Goal: Task Accomplishment & Management: Manage account settings

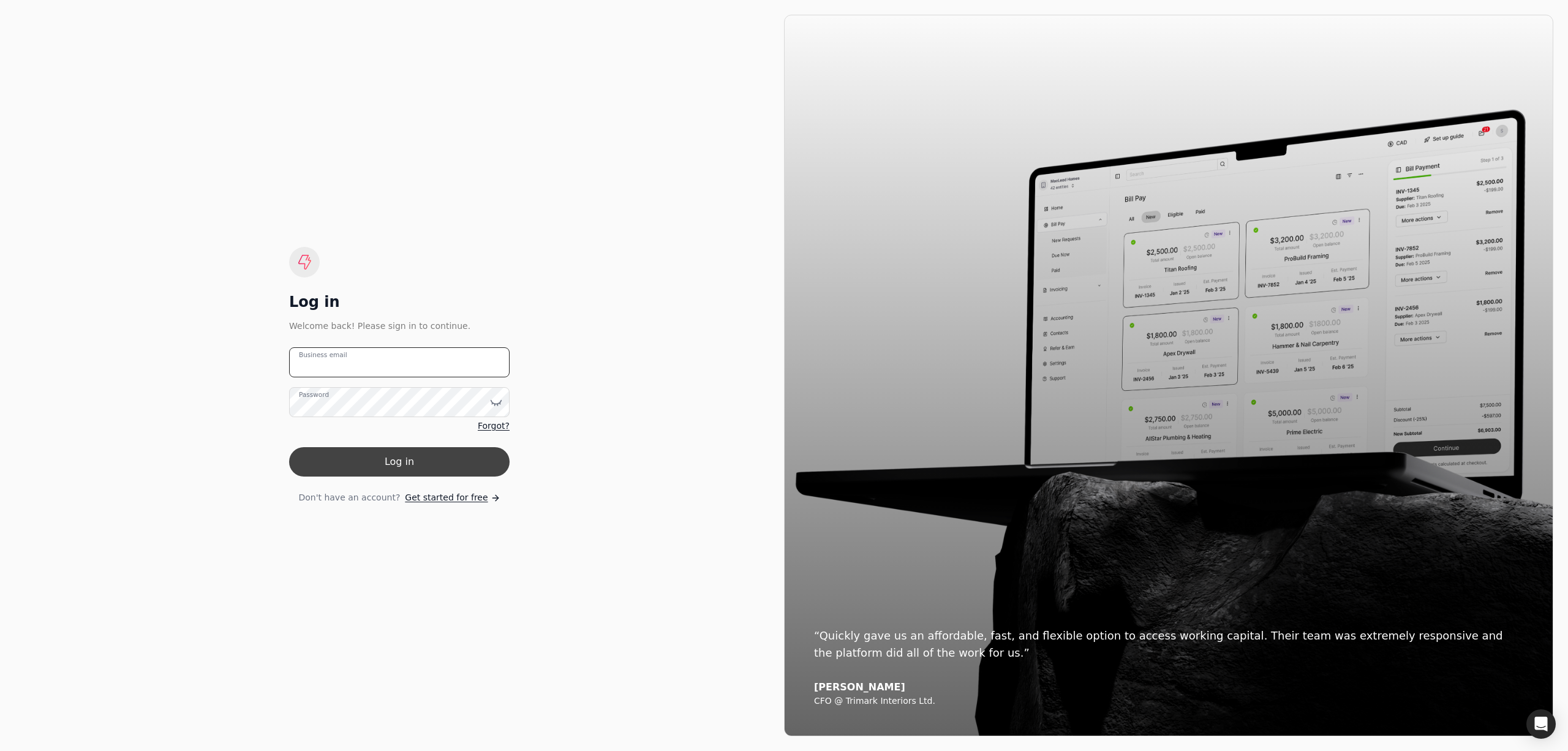
type email "[PERSON_NAME][EMAIL_ADDRESS][DOMAIN_NAME]"
click at [411, 457] on button "Log in" at bounding box center [400, 462] width 221 height 30
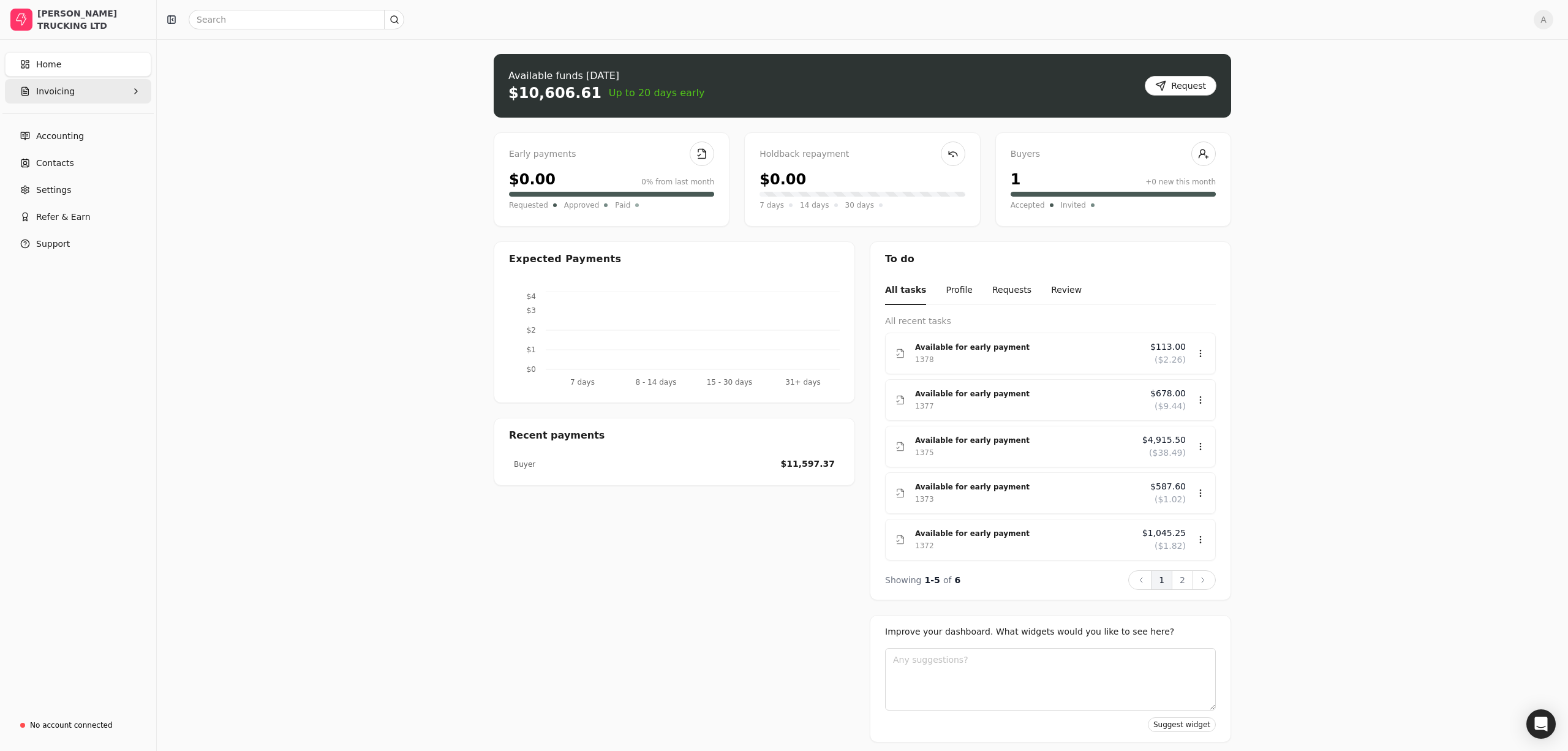
click at [130, 97] on button "Invoicing" at bounding box center [77, 91] width 146 height 24
click at [110, 127] on Invoices "All Invoices" at bounding box center [78, 120] width 142 height 24
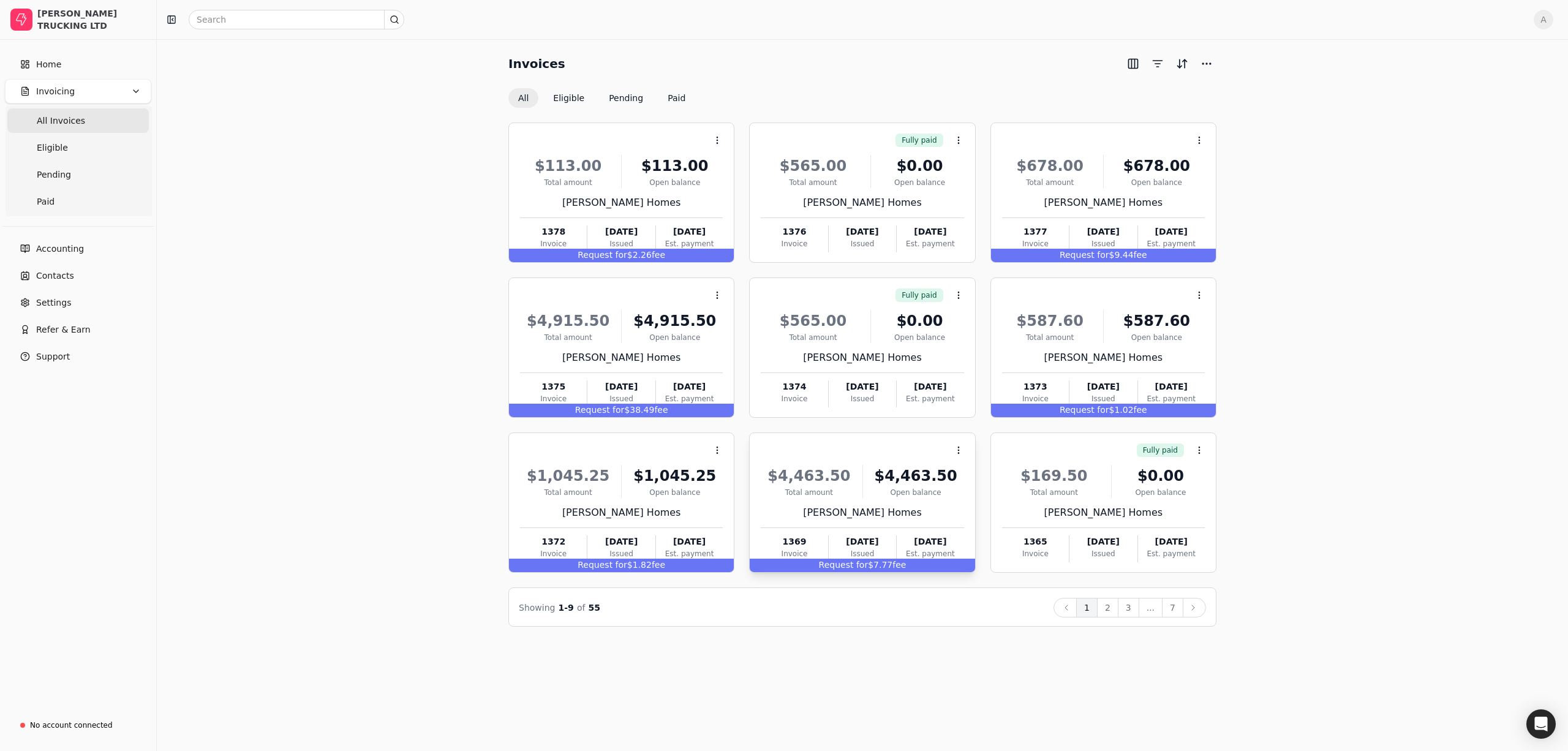
click at [859, 567] on span "Request for" at bounding box center [843, 564] width 49 height 10
click at [982, 482] on span "Open" at bounding box center [977, 481] width 22 height 13
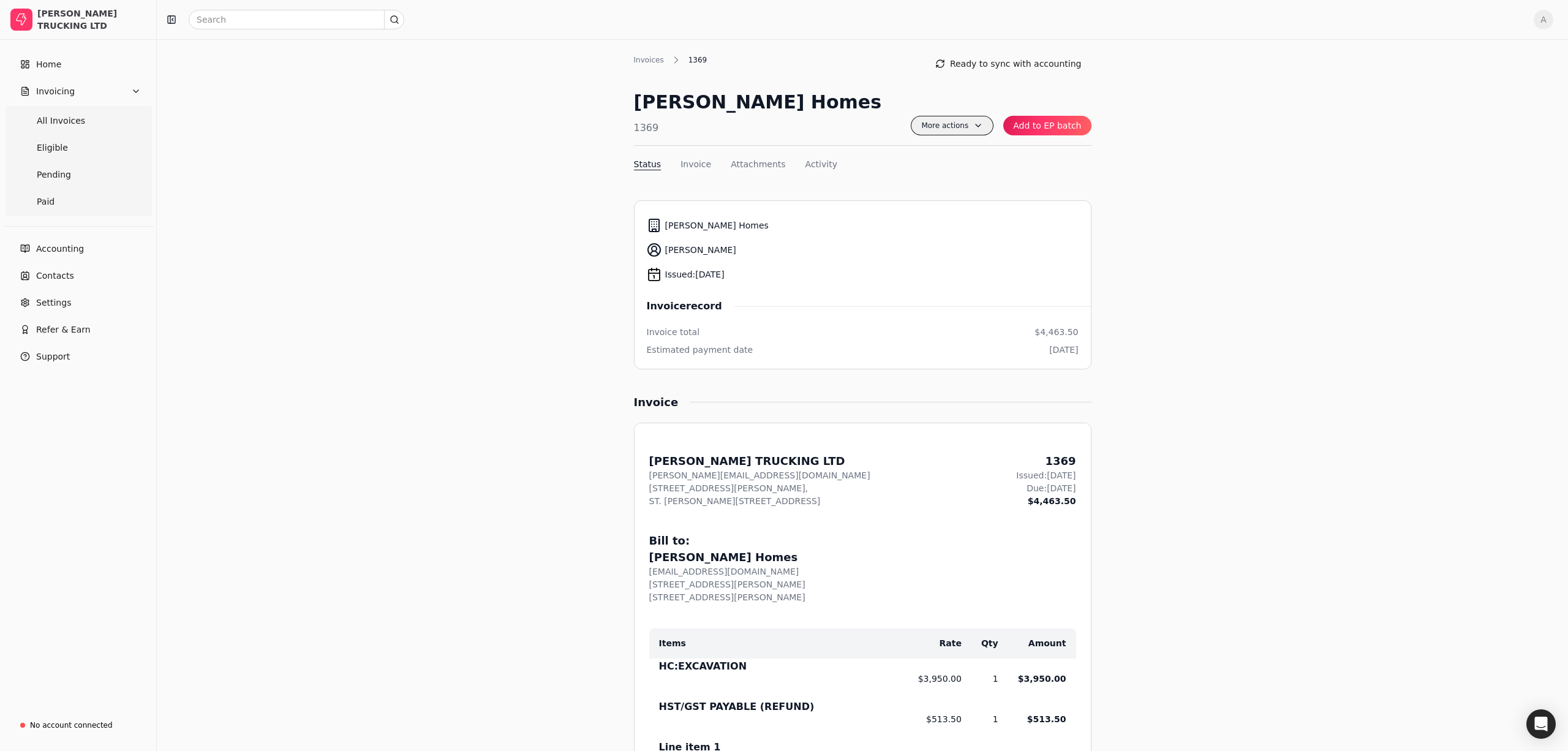
click at [967, 120] on span "More actions" at bounding box center [952, 126] width 83 height 20
click at [1290, 174] on div "Invoices 1369 Ready to sync with accounting [PERSON_NAME] Homes 1369 More actio…" at bounding box center [862, 639] width 1411 height 1199
click at [709, 163] on nav "Status Invoice Attachments Activity" at bounding box center [862, 167] width 457 height 18
click at [702, 164] on button "Invoice" at bounding box center [696, 164] width 31 height 13
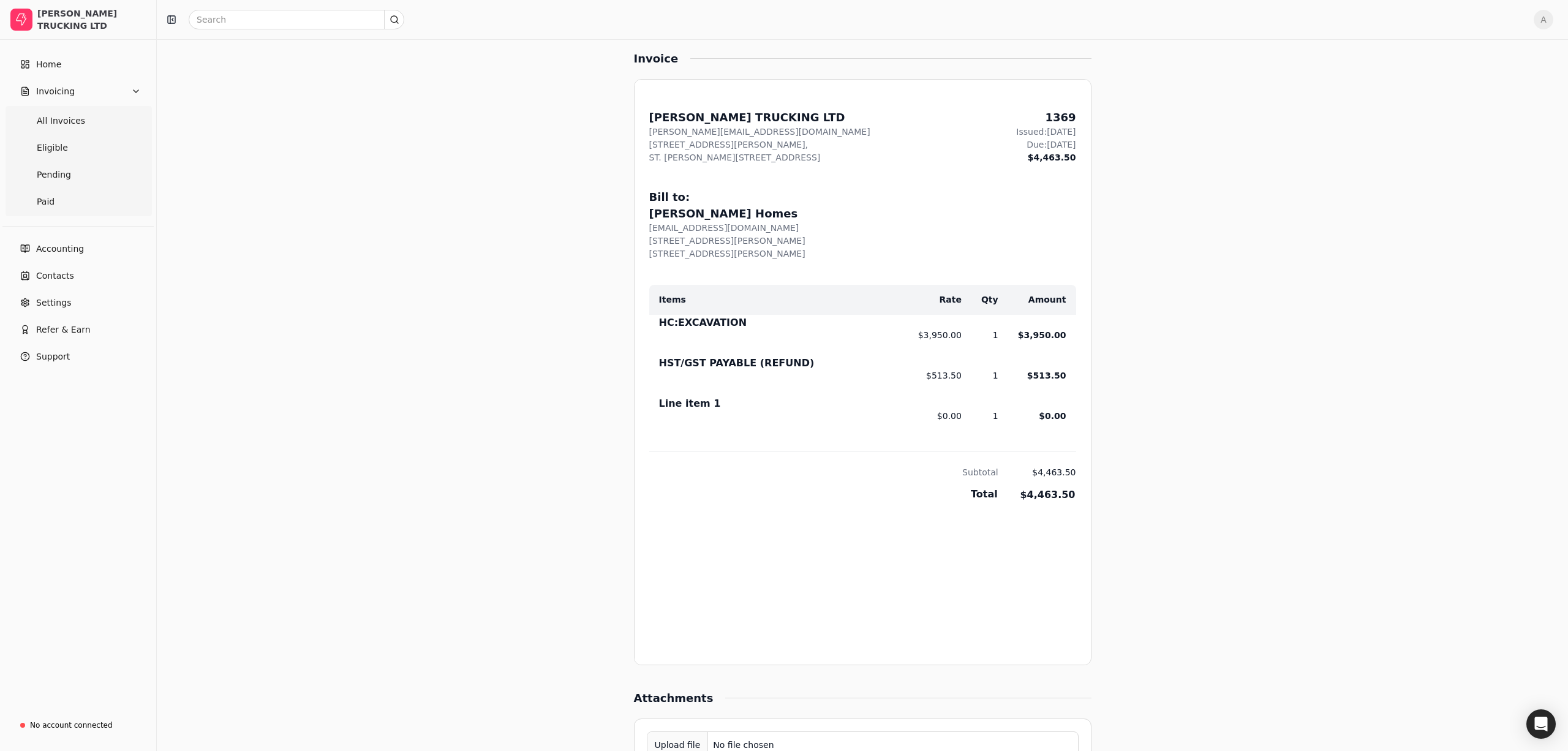
scroll to position [369, 0]
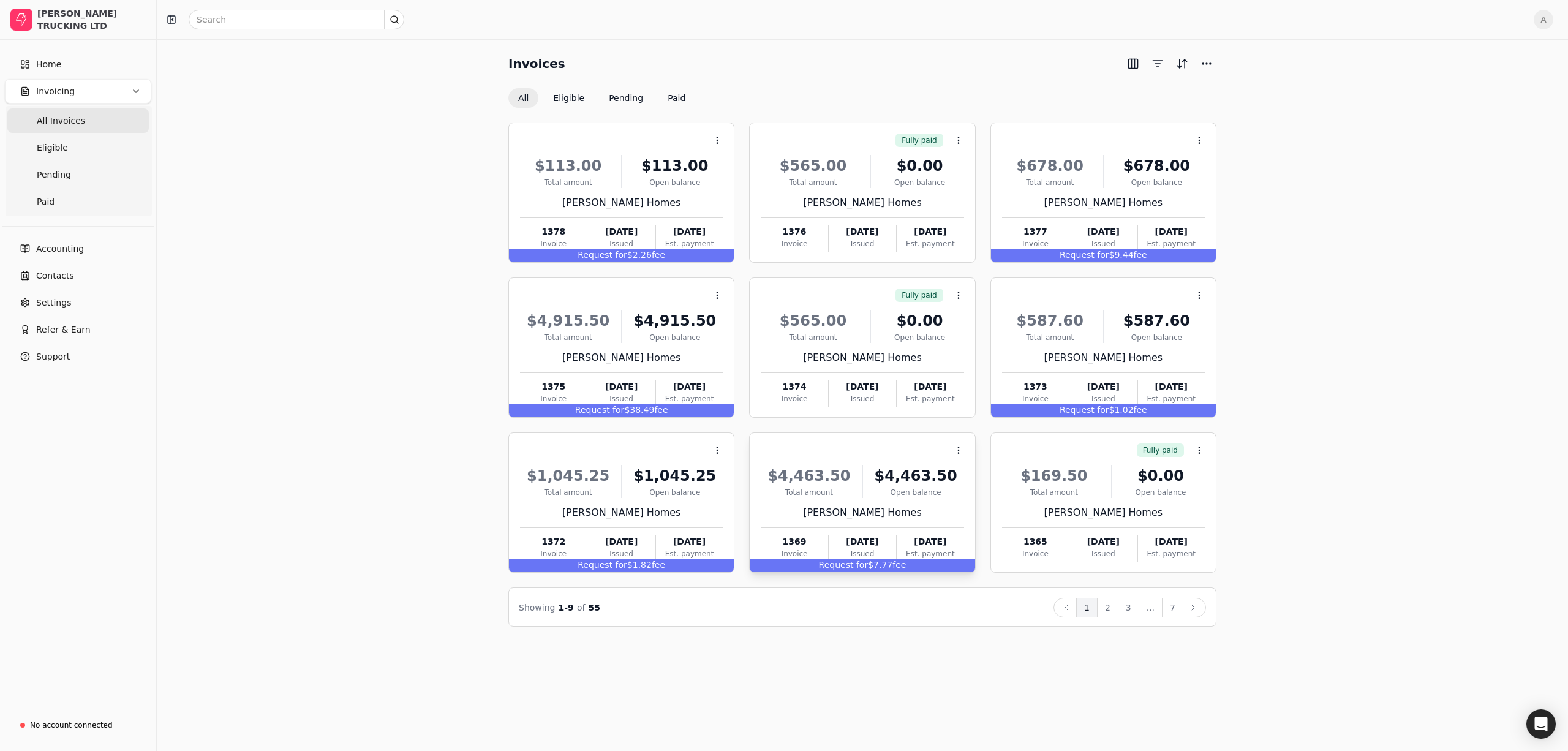
click at [898, 567] on span "fee" at bounding box center [899, 564] width 13 height 10
click at [962, 570] on div "Request for $7.77 fee" at bounding box center [862, 565] width 225 height 13
click at [949, 568] on div "Request for $7.77 fee" at bounding box center [862, 565] width 225 height 13
click at [927, 566] on div "Request for $7.77 fee" at bounding box center [862, 565] width 225 height 13
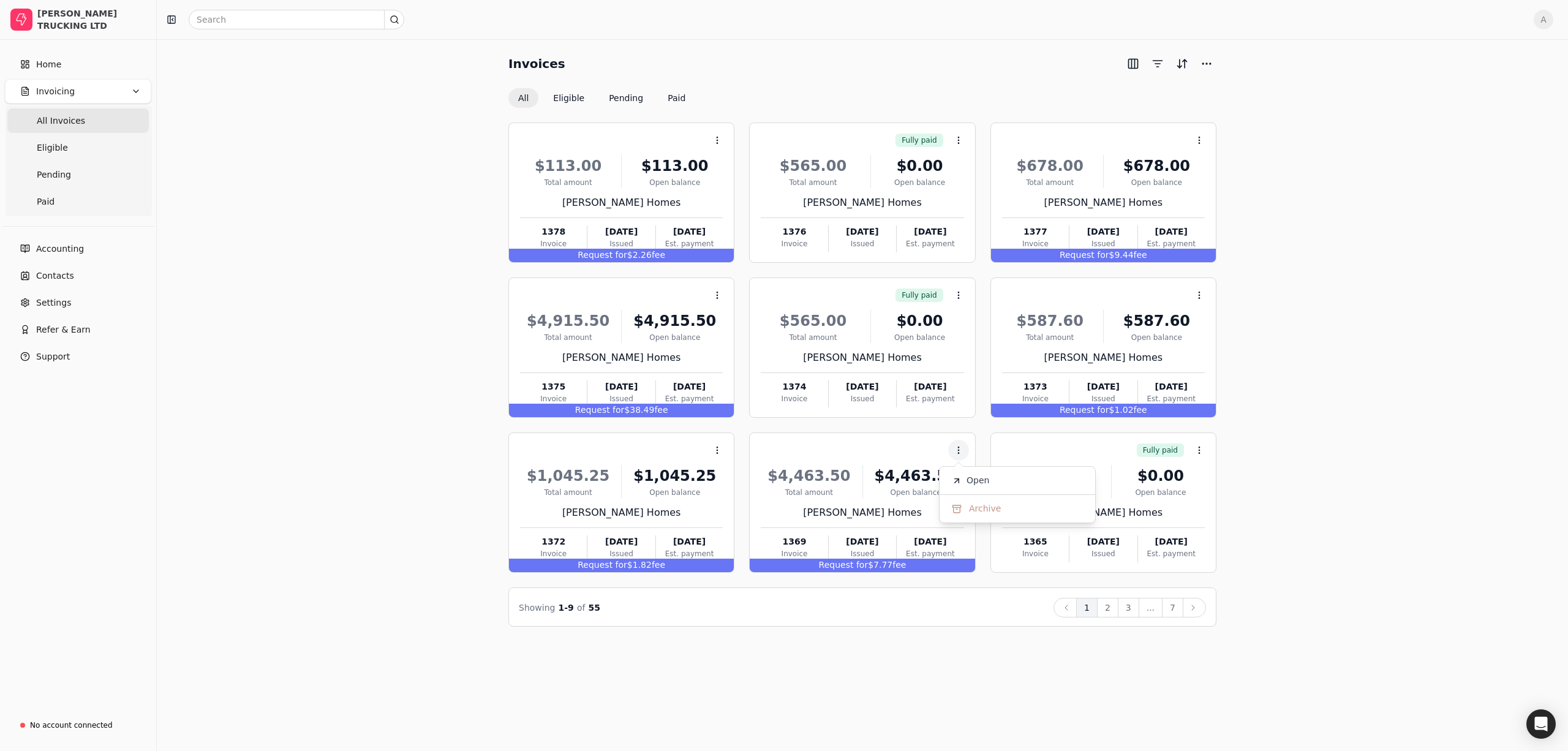
click at [870, 84] on div "Invoices All Eligible Pending Paid" at bounding box center [862, 81] width 708 height 54
click at [898, 566] on span "fee" at bounding box center [899, 564] width 13 height 10
click at [881, 564] on div "Request for $7.77 fee" at bounding box center [862, 565] width 225 height 13
click at [997, 481] on li "Open" at bounding box center [1017, 480] width 151 height 22
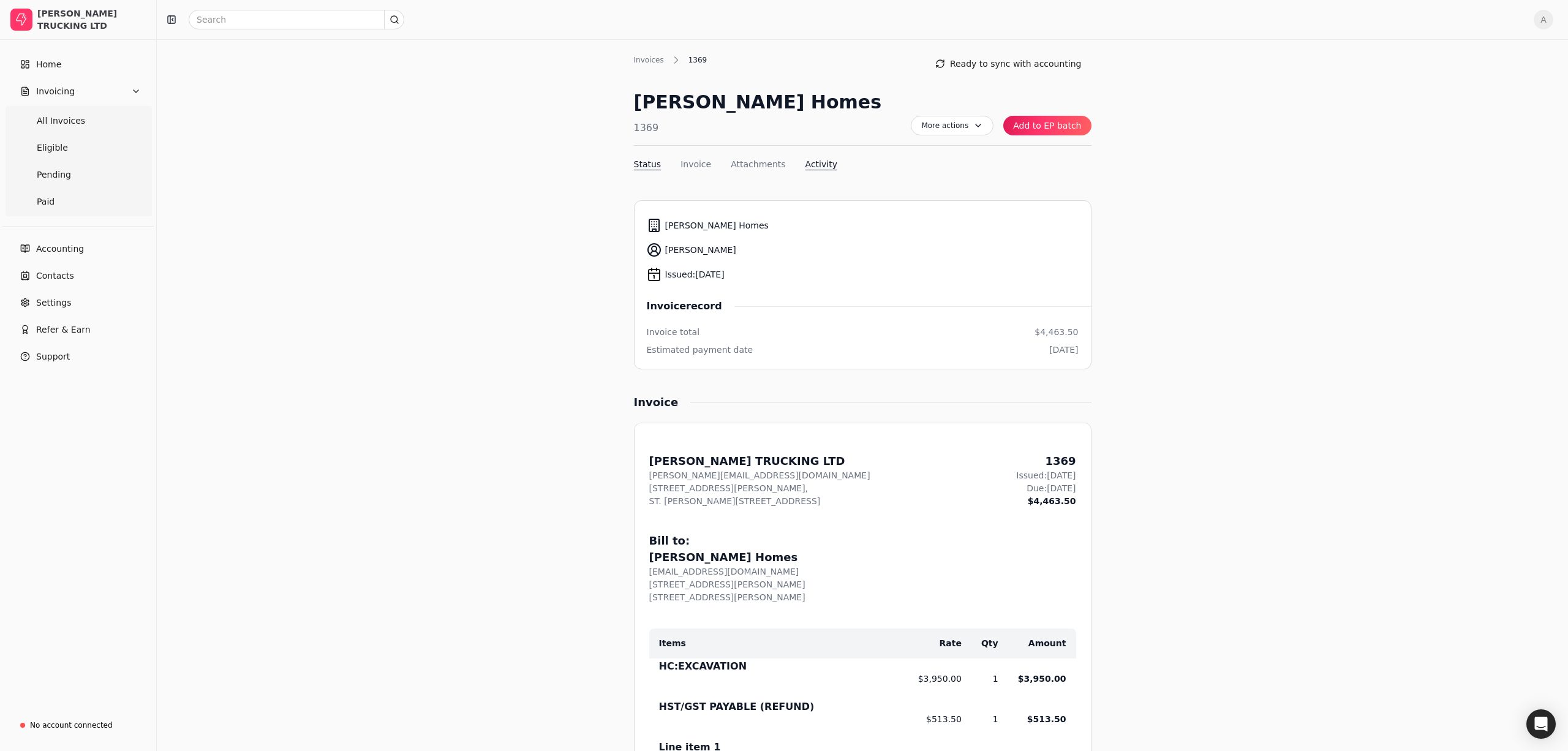
click at [819, 161] on button "Activity" at bounding box center [821, 164] width 31 height 13
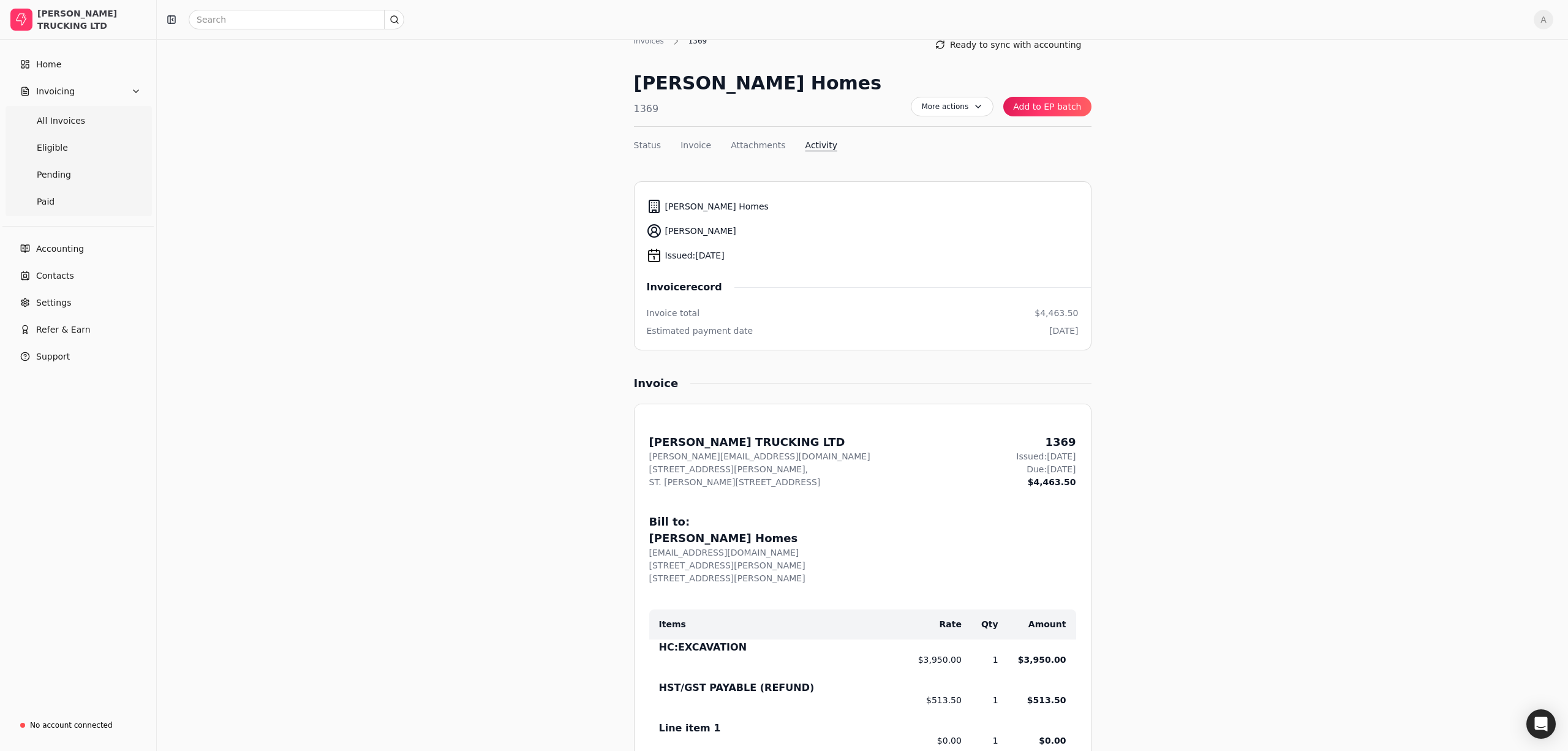
scroll to position [3, 0]
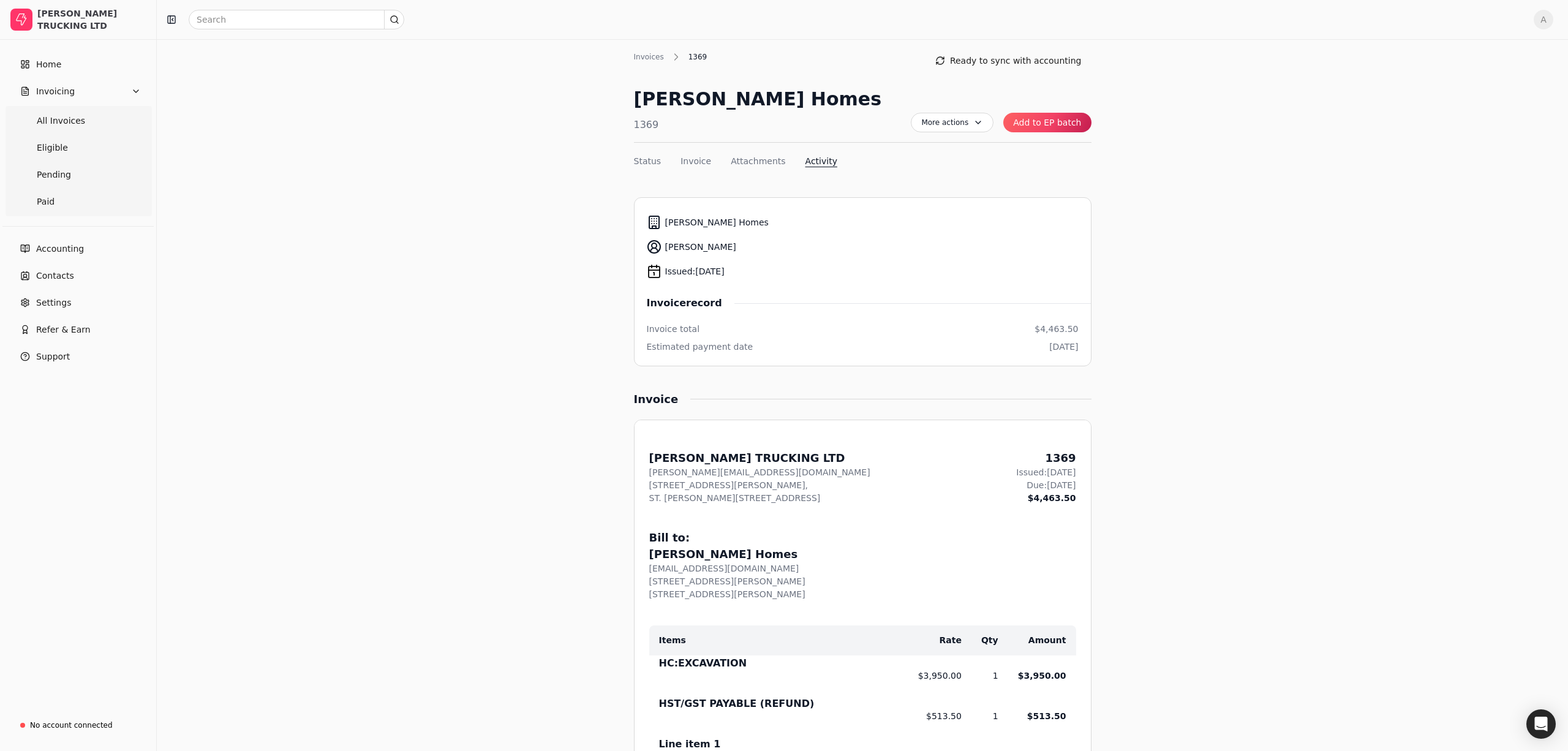
click at [1053, 130] on button "Add to EP batch" at bounding box center [1047, 122] width 88 height 20
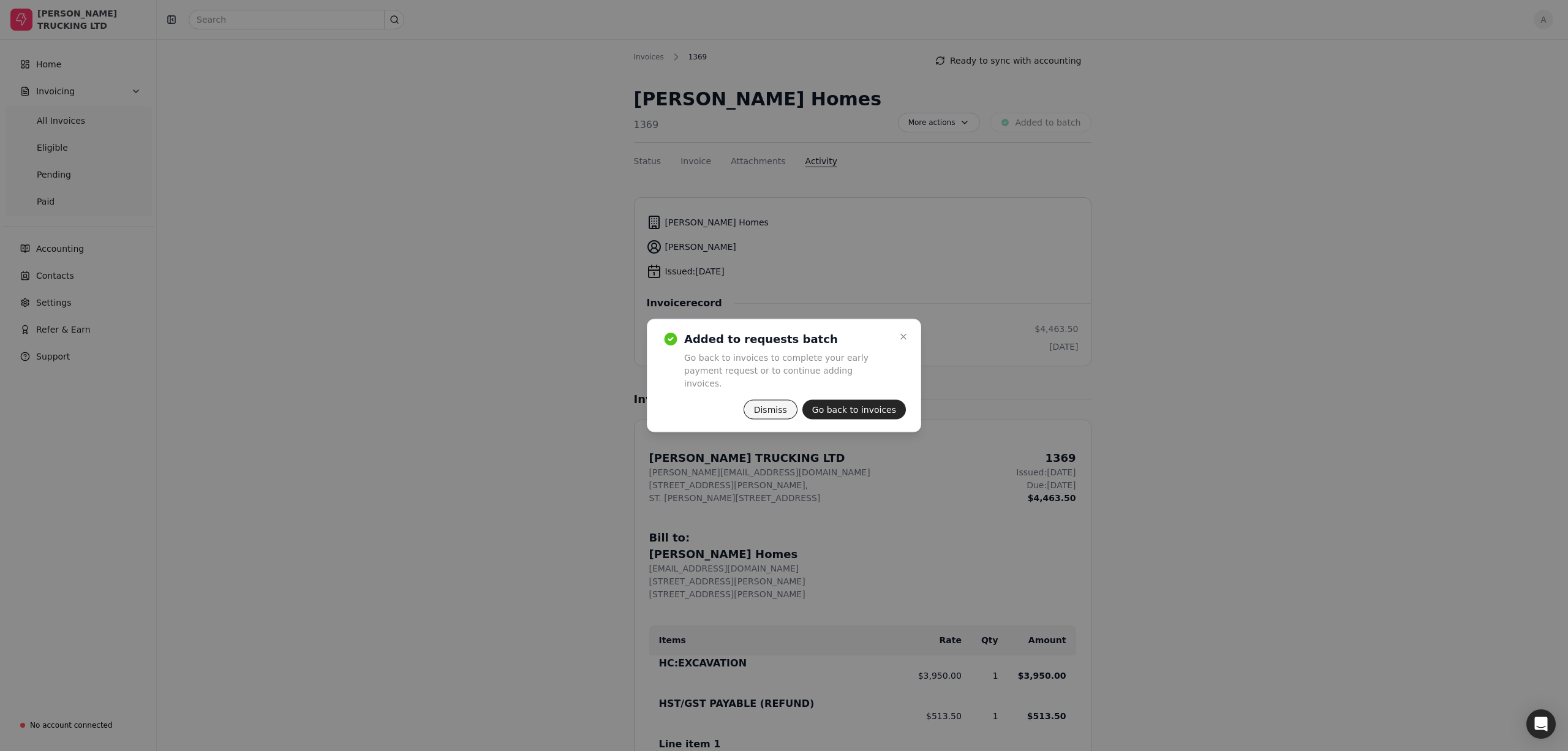
click at [795, 403] on button "Dismiss" at bounding box center [771, 410] width 54 height 20
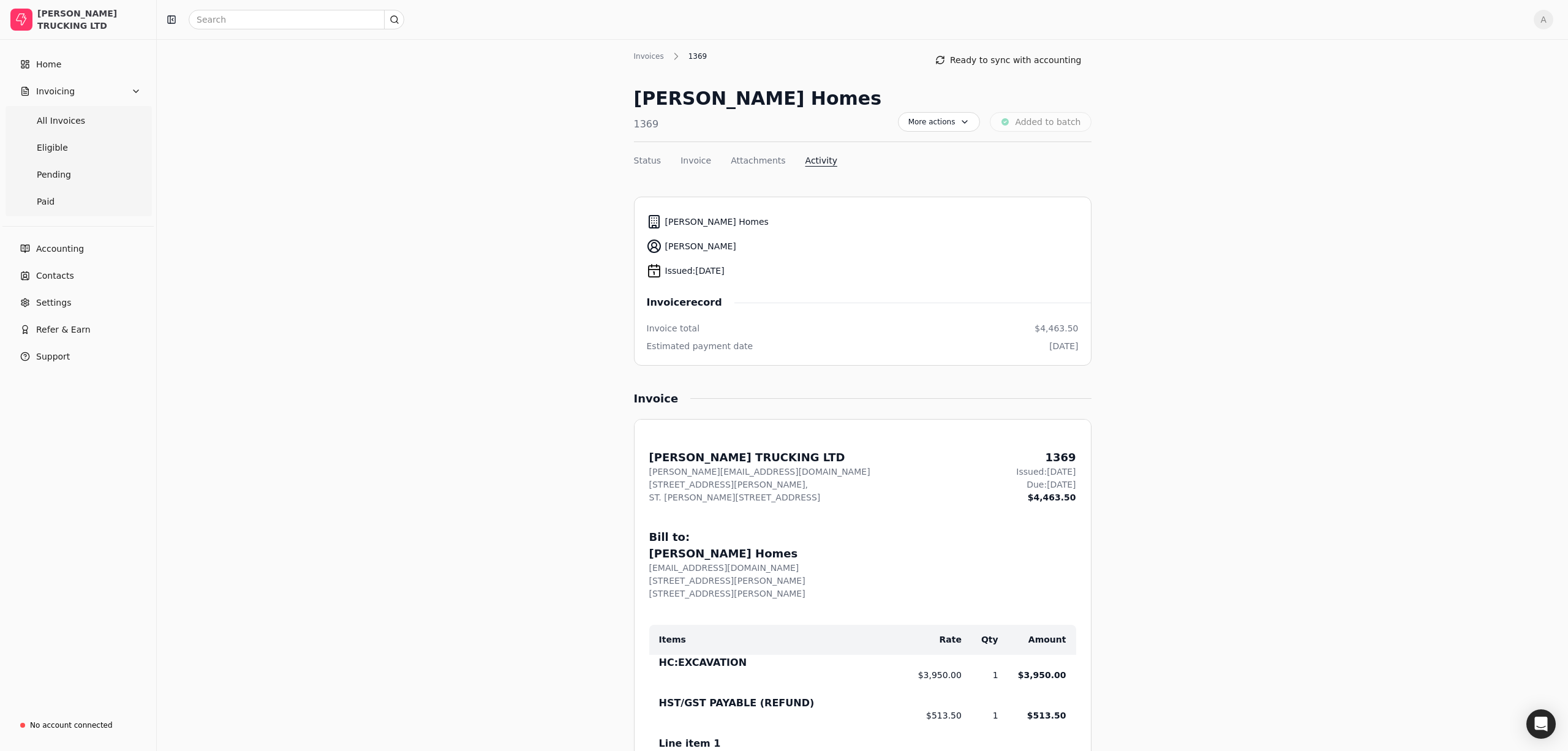
scroll to position [0, 0]
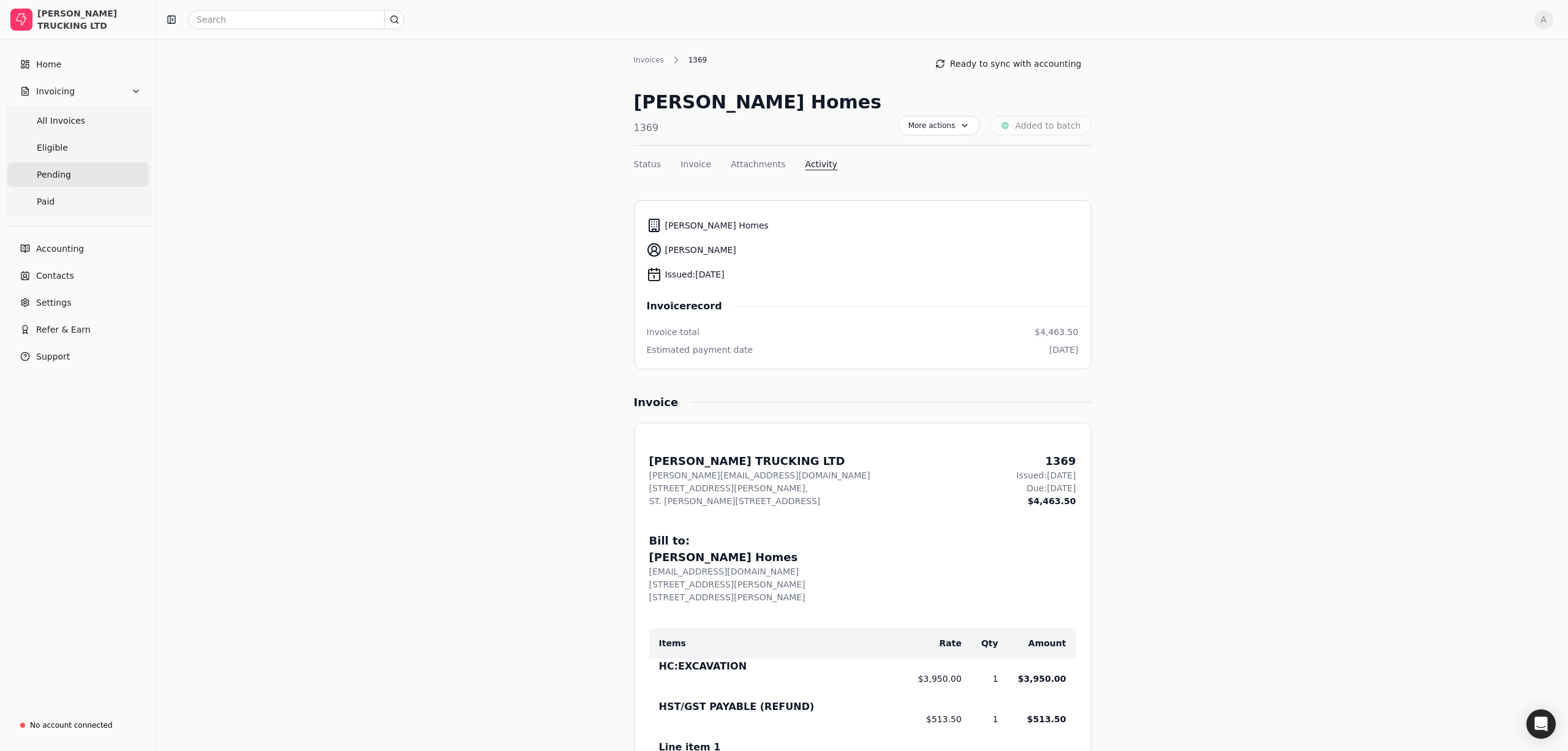
click at [84, 174] on link "Pending" at bounding box center [78, 174] width 142 height 24
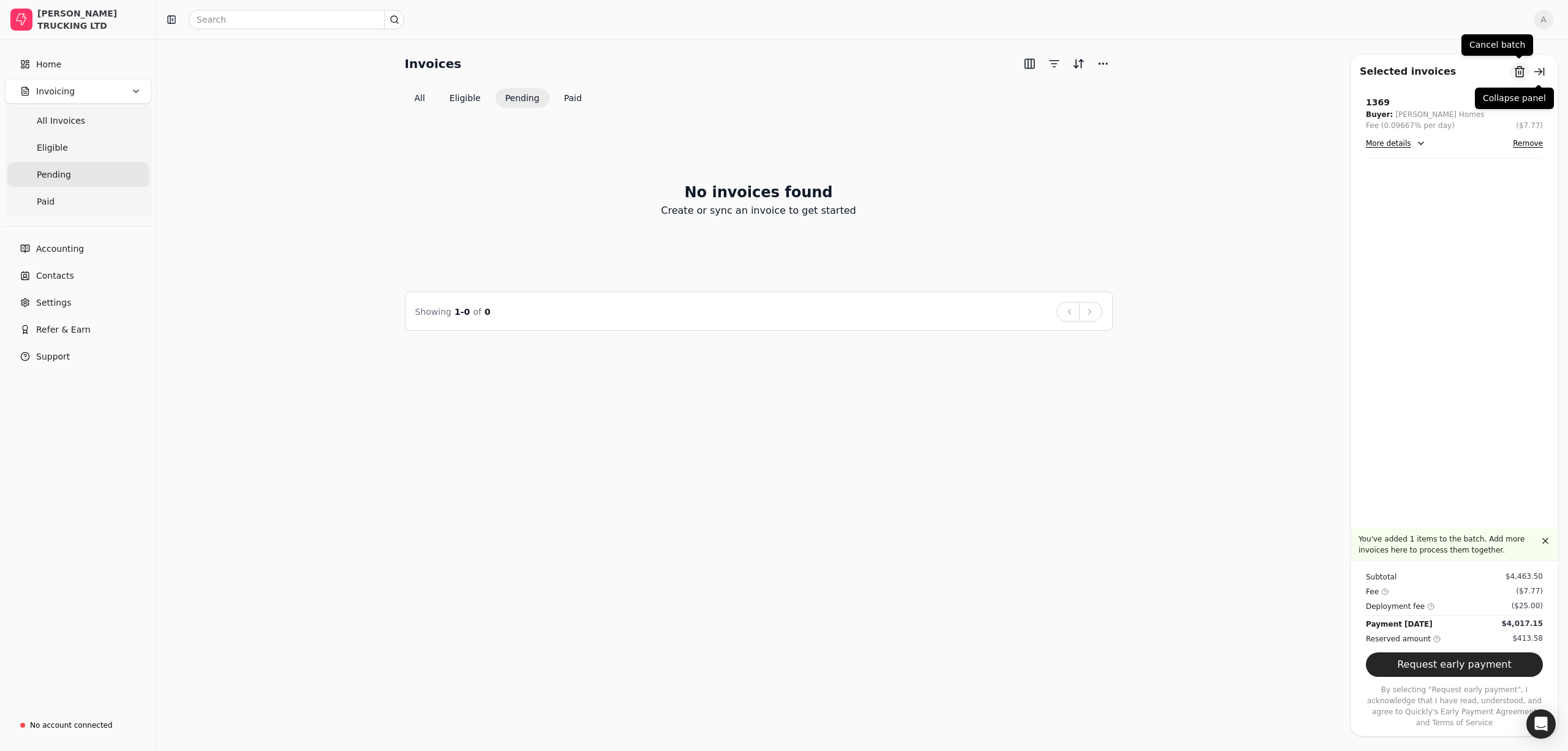
click at [1524, 72] on button "Remove from batch" at bounding box center [1520, 72] width 20 height 20
click at [1517, 145] on button "Yes" at bounding box center [1525, 139] width 22 height 14
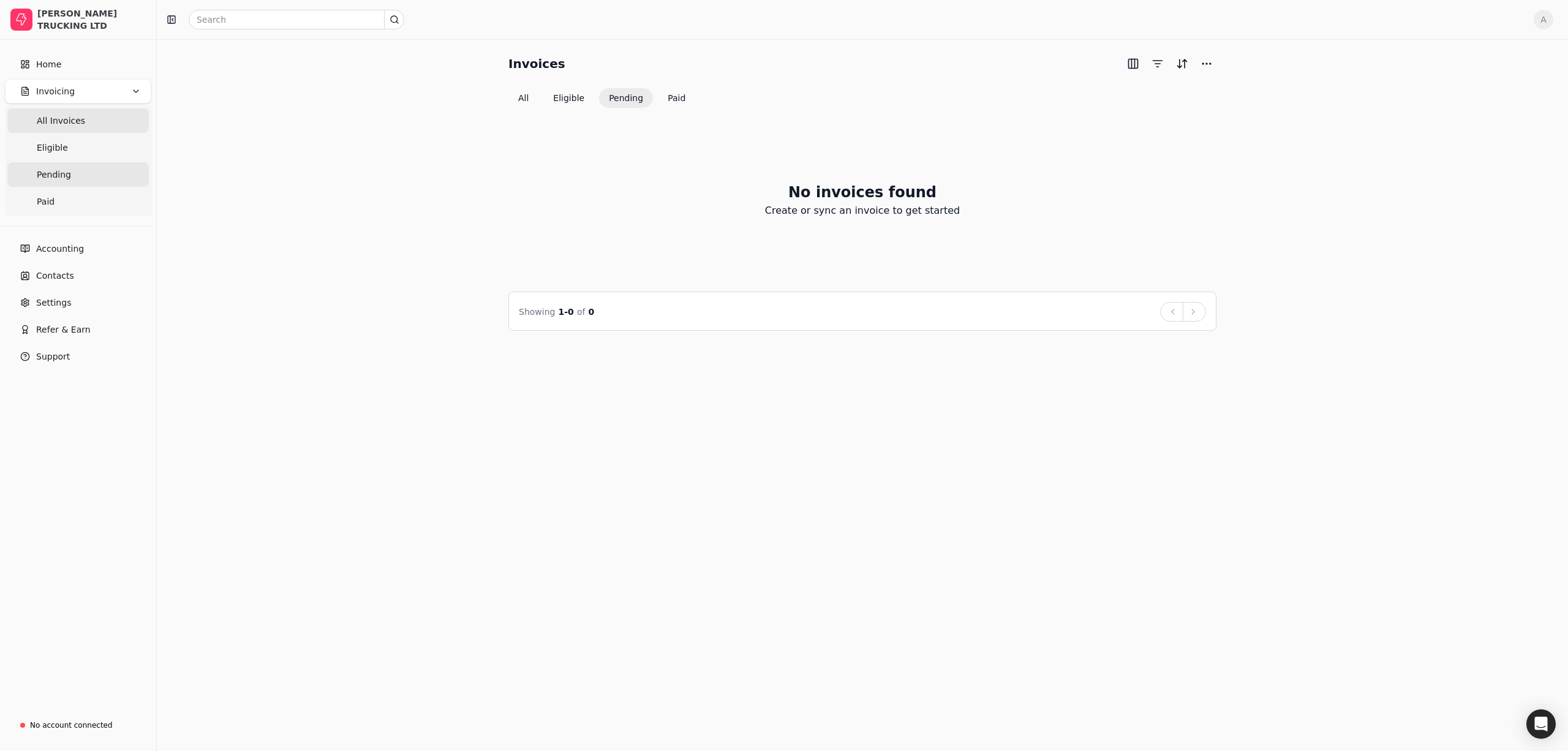
click at [34, 121] on Invoices "All Invoices" at bounding box center [78, 120] width 142 height 24
